Goal: Task Accomplishment & Management: Manage account settings

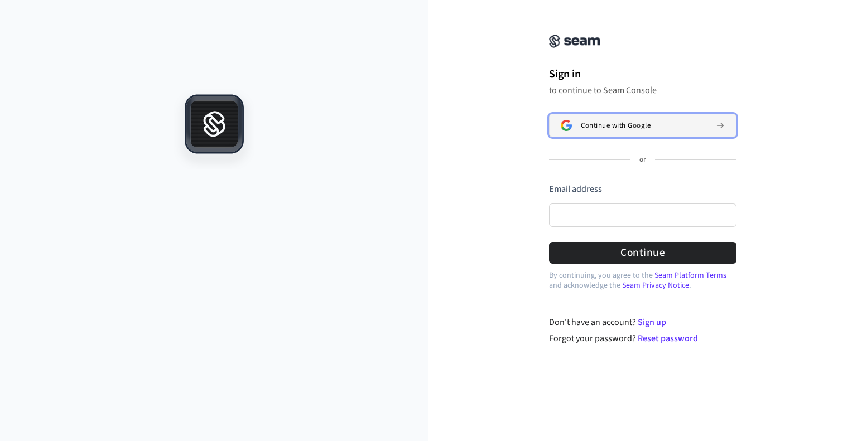
click at [647, 124] on span "Continue with Google" at bounding box center [616, 125] width 70 height 9
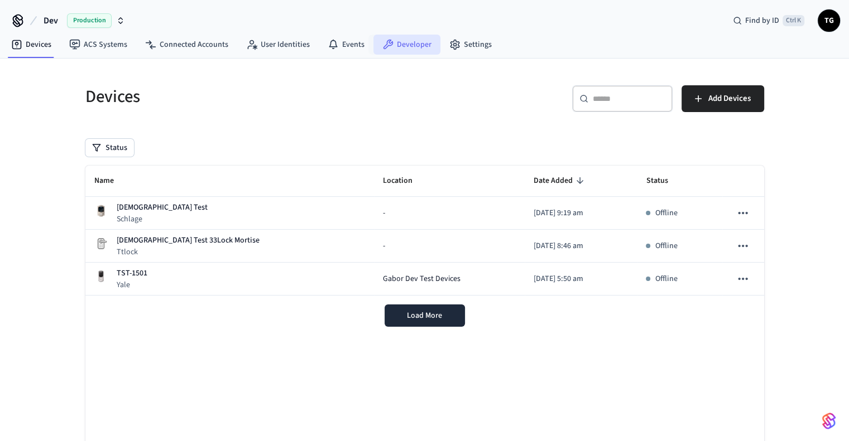
click at [395, 46] on link "Developer" at bounding box center [406, 45] width 67 height 20
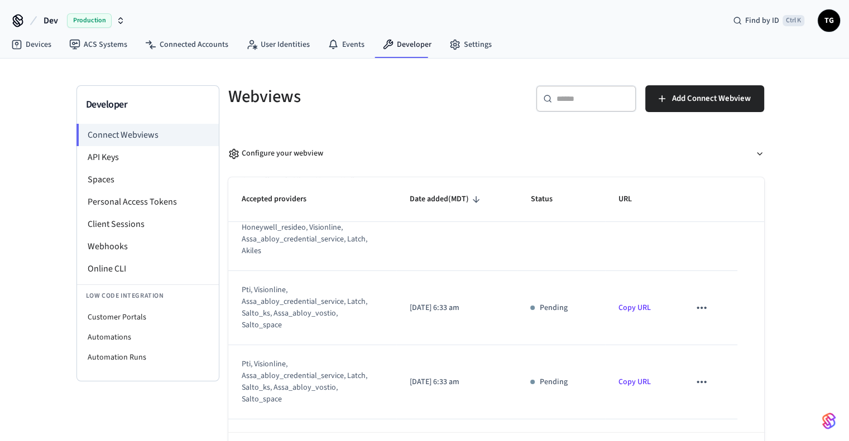
scroll to position [502, 0]
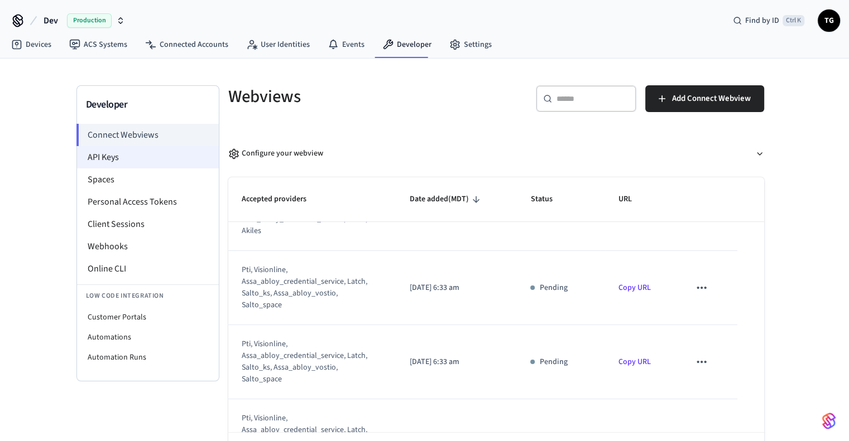
click at [116, 156] on li "API Keys" at bounding box center [148, 157] width 142 height 22
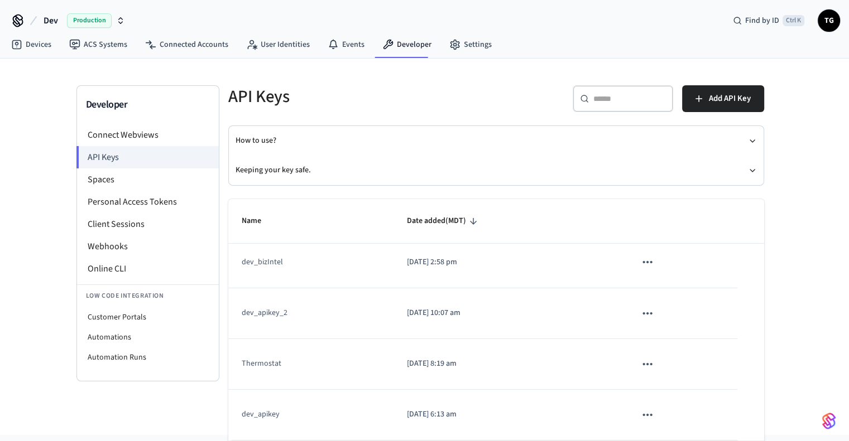
click at [86, 20] on span "Production" at bounding box center [89, 20] width 45 height 15
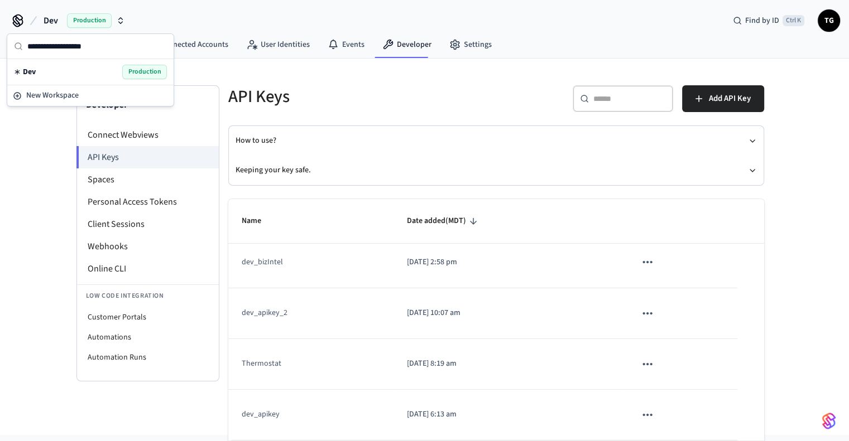
click at [45, 19] on span "Dev" at bounding box center [51, 20] width 15 height 13
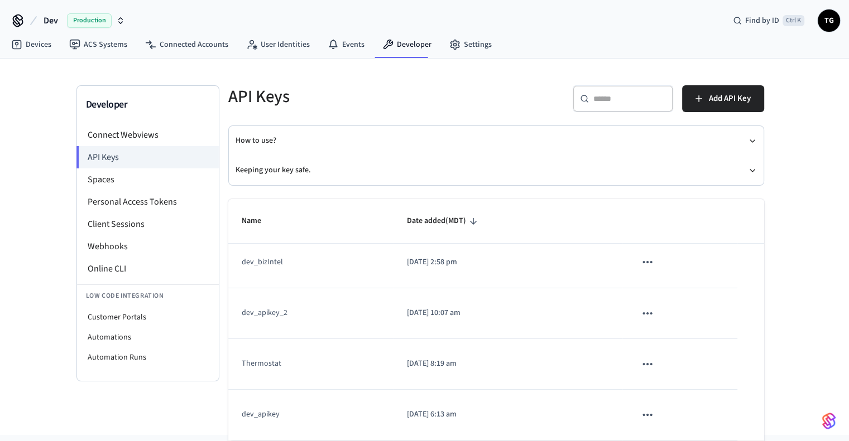
click at [120, 21] on icon "button" at bounding box center [120, 20] width 9 height 9
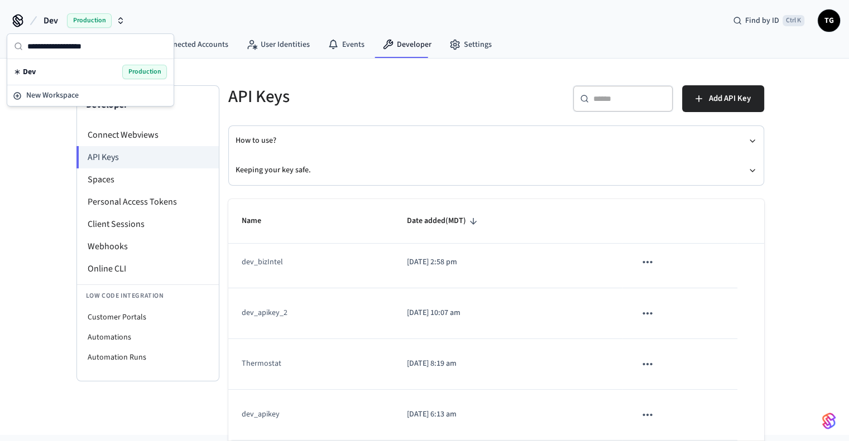
click at [46, 306] on div "Developer Connect Webviews API Keys Spaces Personal Access Tokens Client Sessio…" at bounding box center [424, 247] width 849 height 377
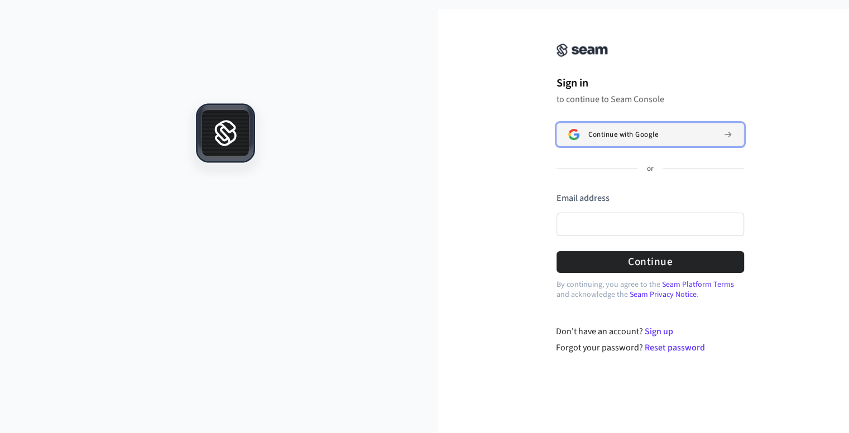
click at [672, 138] on div "Continue with Google" at bounding box center [651, 134] width 126 height 9
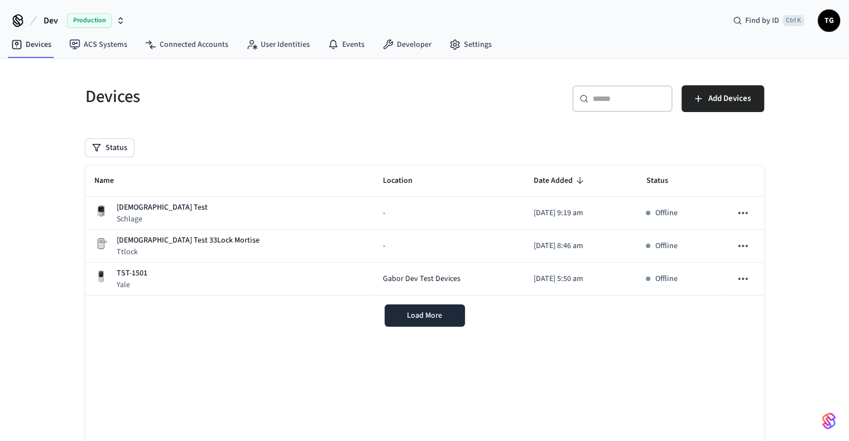
click at [834, 17] on span "TG" at bounding box center [829, 21] width 20 height 20
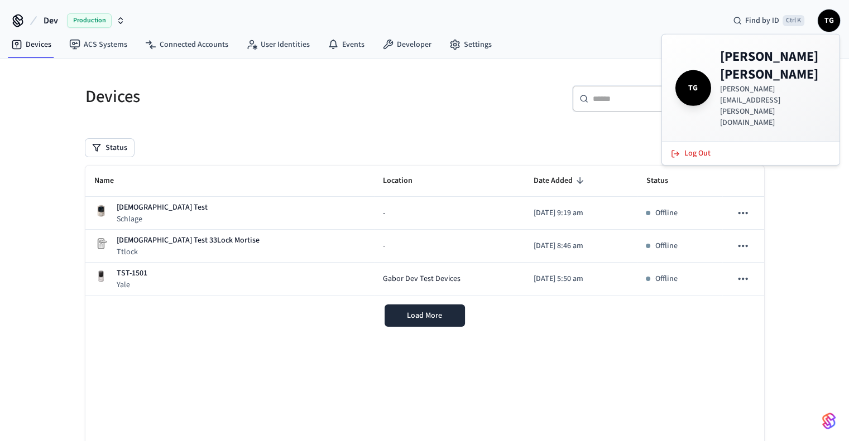
click at [58, 21] on button "Dev Production" at bounding box center [84, 20] width 88 height 23
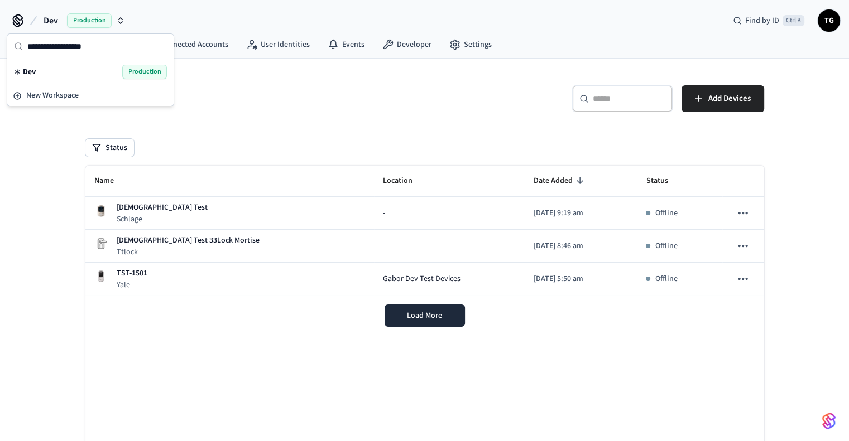
click at [34, 73] on span "Dev" at bounding box center [29, 71] width 13 height 11
